Goal: Task Accomplishment & Management: Use online tool/utility

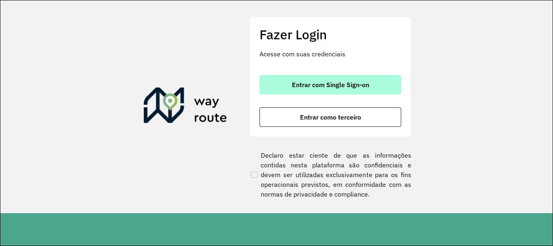
click at [334, 79] on button "Entrar com Single Sign-on" at bounding box center [330, 84] width 142 height 19
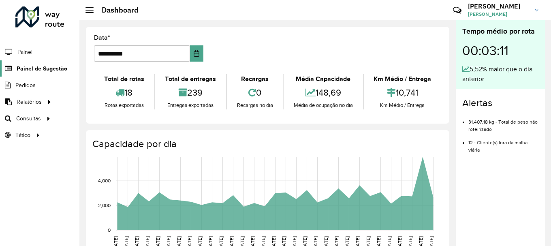
click at [49, 68] on span "Painel de Sugestão" at bounding box center [42, 68] width 51 height 9
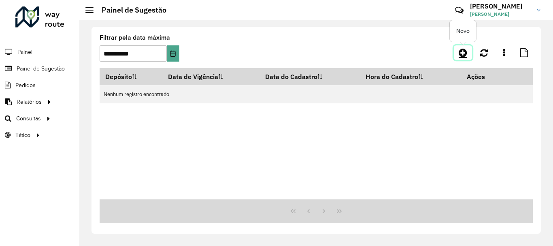
click at [463, 54] on icon at bounding box center [463, 53] width 9 height 10
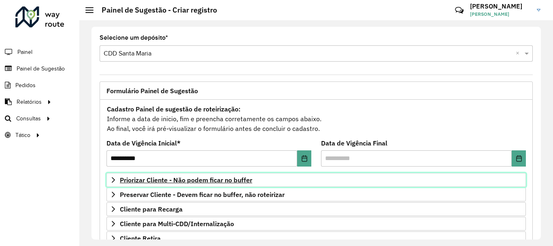
click at [198, 174] on link "Priorizar Cliente - Não podem ficar no buffer" at bounding box center [315, 180] width 419 height 14
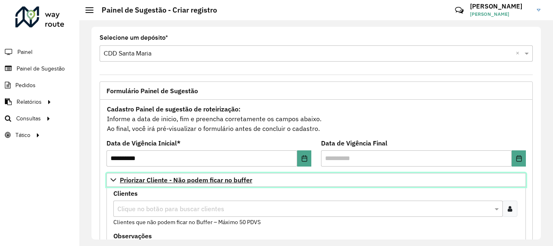
click at [200, 175] on link "Priorizar Cliente - Não podem ficar no buffer" at bounding box center [315, 180] width 419 height 14
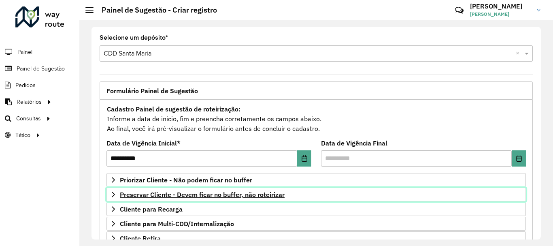
click at [217, 194] on span "Preservar Cliente - Devem ficar no buffer, não roteirizar" at bounding box center [202, 194] width 165 height 6
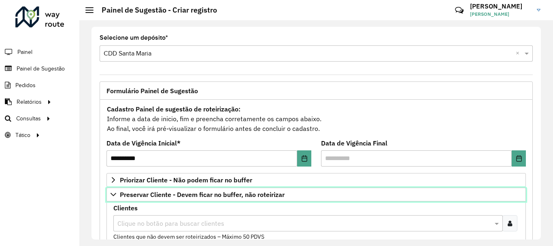
scroll to position [40, 0]
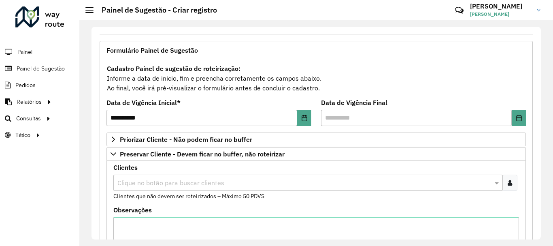
click at [171, 189] on div "Clique no botão para buscar clientes" at bounding box center [307, 182] width 389 height 16
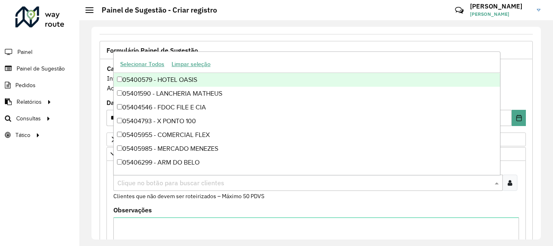
paste input "****"
type input "****"
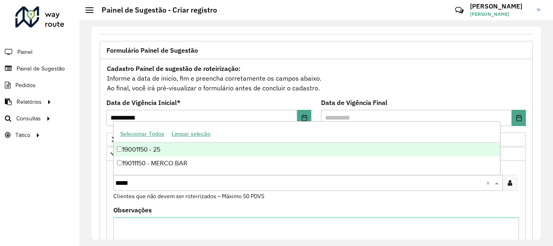
click at [180, 149] on div "19001150 - 25" at bounding box center [307, 149] width 386 height 14
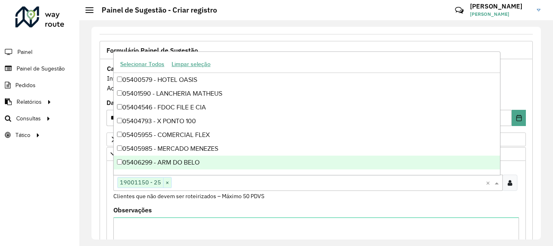
click at [52, 180] on div "Roteirizador AmbevTech Painel Painel de Sugestão Pedidos Relatórios Clientes Cl…" at bounding box center [39, 123] width 79 height 246
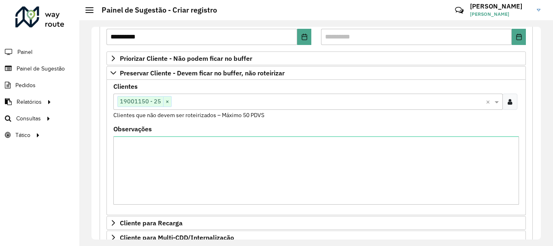
scroll to position [293, 0]
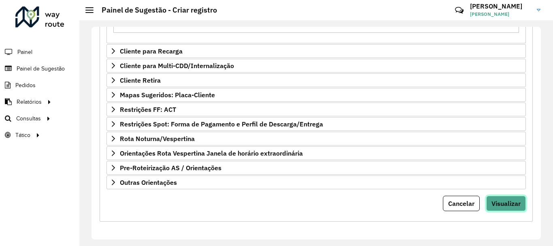
click at [506, 200] on span "Visualizar" at bounding box center [505, 203] width 29 height 8
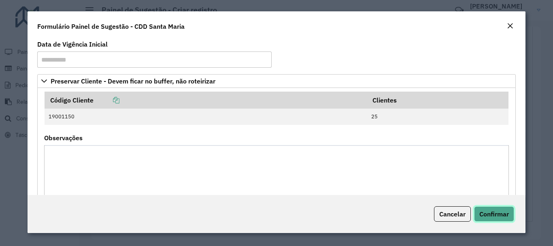
click at [495, 217] on span "Confirmar" at bounding box center [494, 214] width 30 height 8
